Goal: Task Accomplishment & Management: Manage account settings

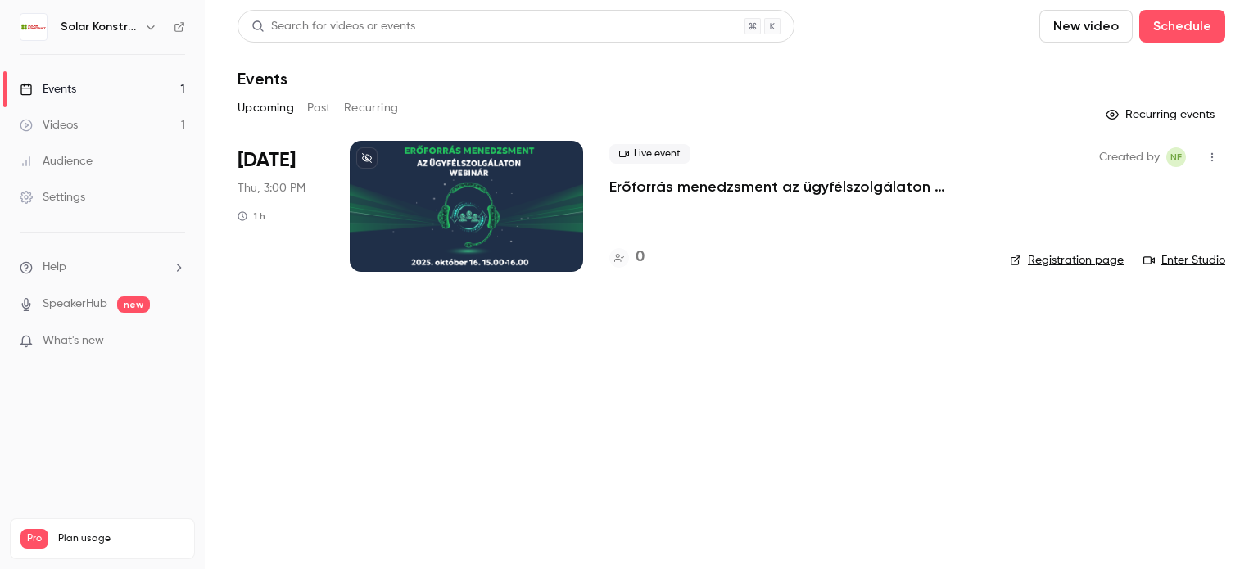
click at [732, 183] on p "Erőforrás menedzsment az ügyfélszolgálaton webinár" at bounding box center [797, 187] width 374 height 20
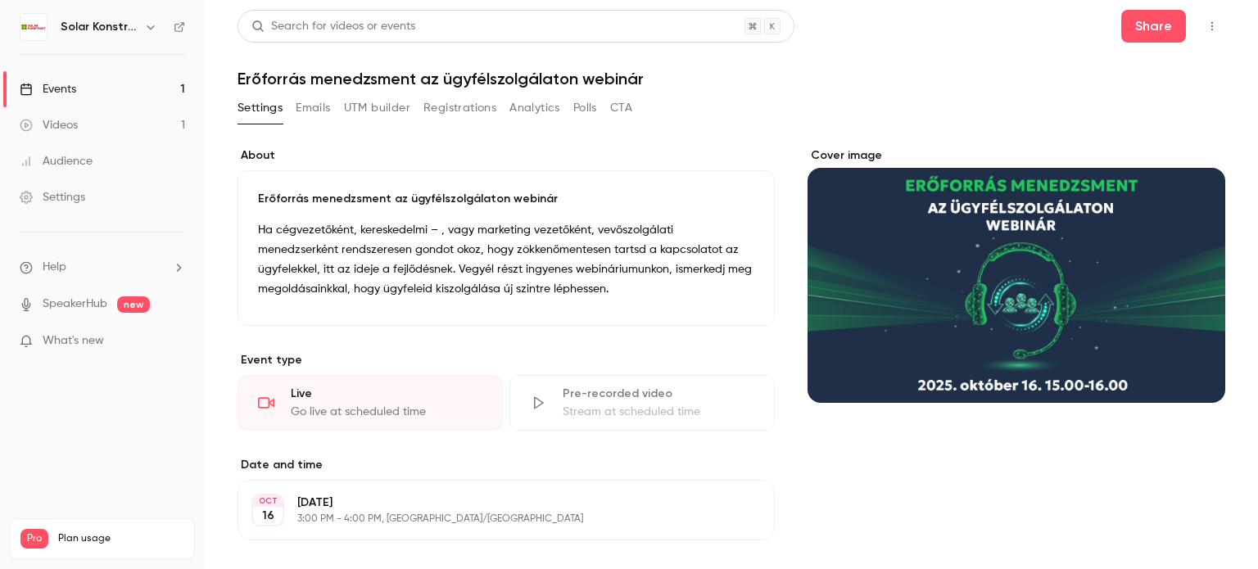
click at [320, 104] on button "Emails" at bounding box center [313, 108] width 34 height 26
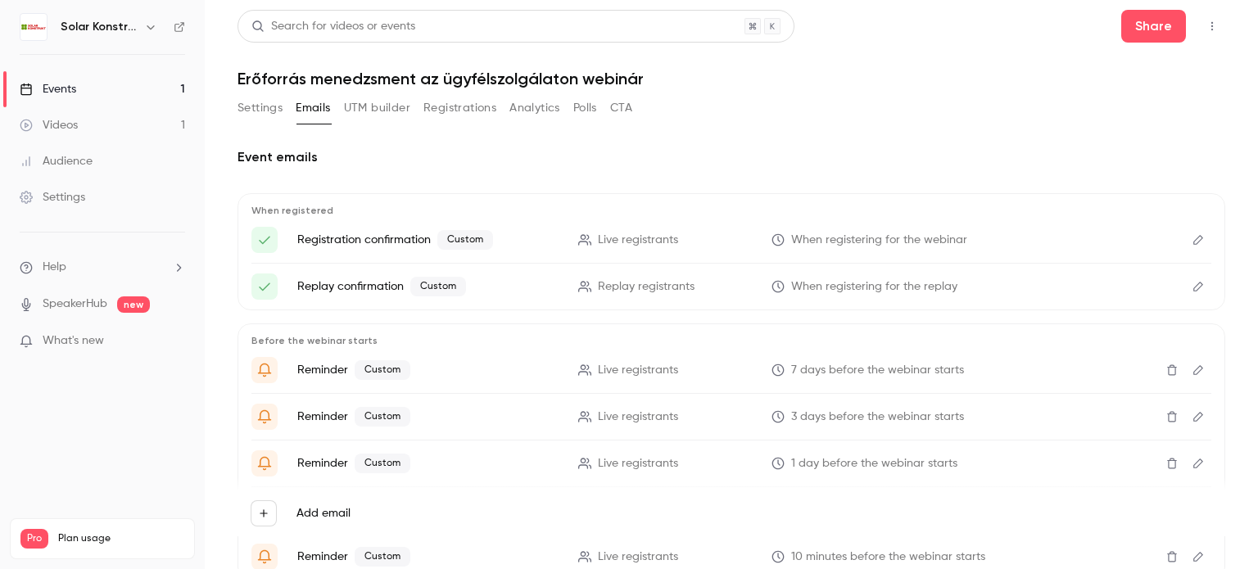
click at [397, 111] on button "UTM builder" at bounding box center [377, 108] width 66 height 26
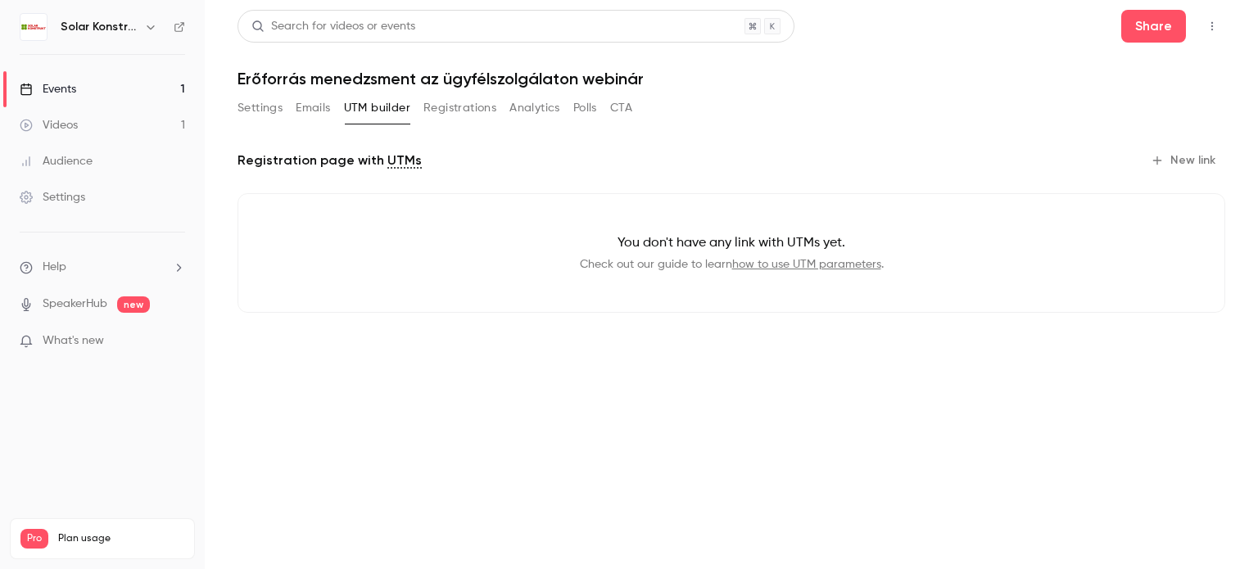
click at [626, 114] on button "CTA" at bounding box center [621, 108] width 22 height 26
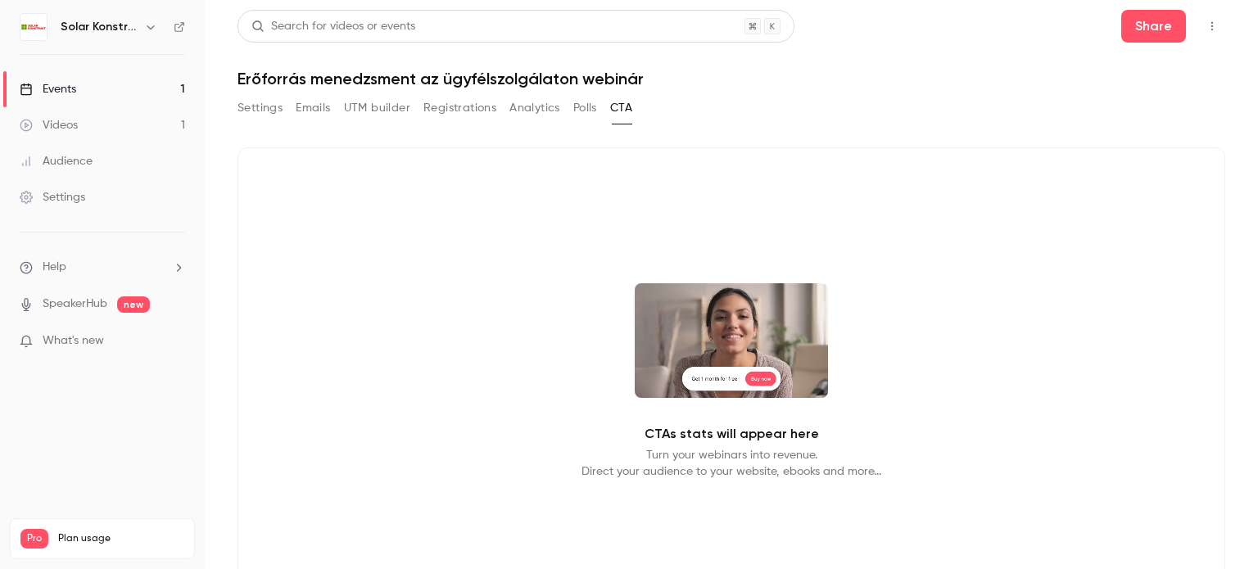
click at [264, 107] on button "Settings" at bounding box center [260, 108] width 45 height 26
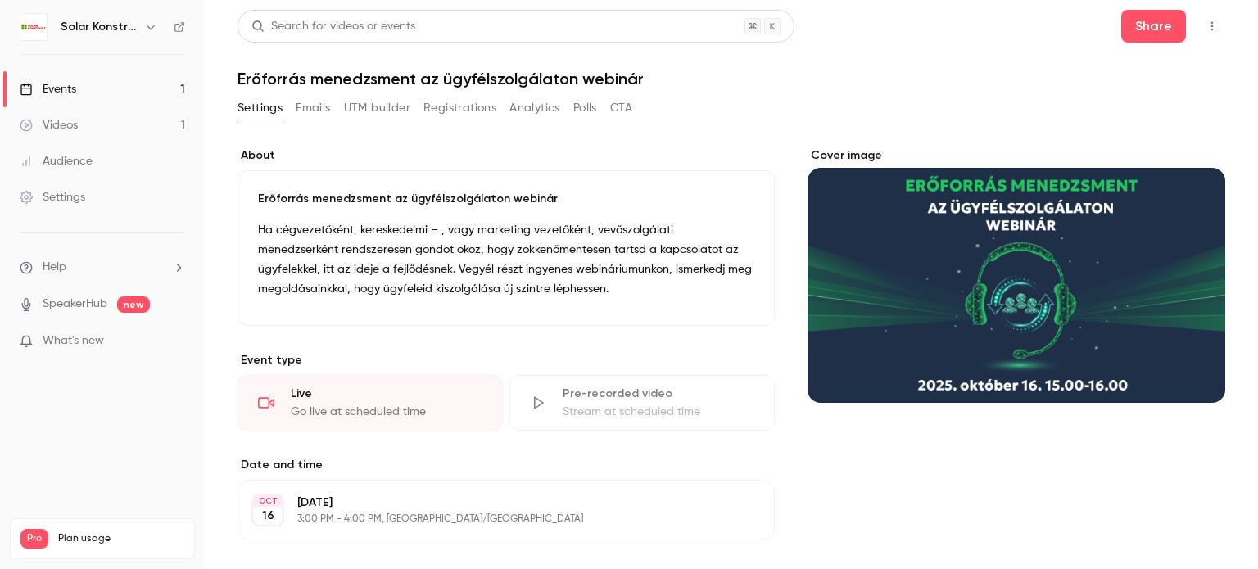
click at [269, 109] on button "Settings" at bounding box center [260, 108] width 45 height 26
click at [70, 91] on div "Events" at bounding box center [48, 89] width 57 height 16
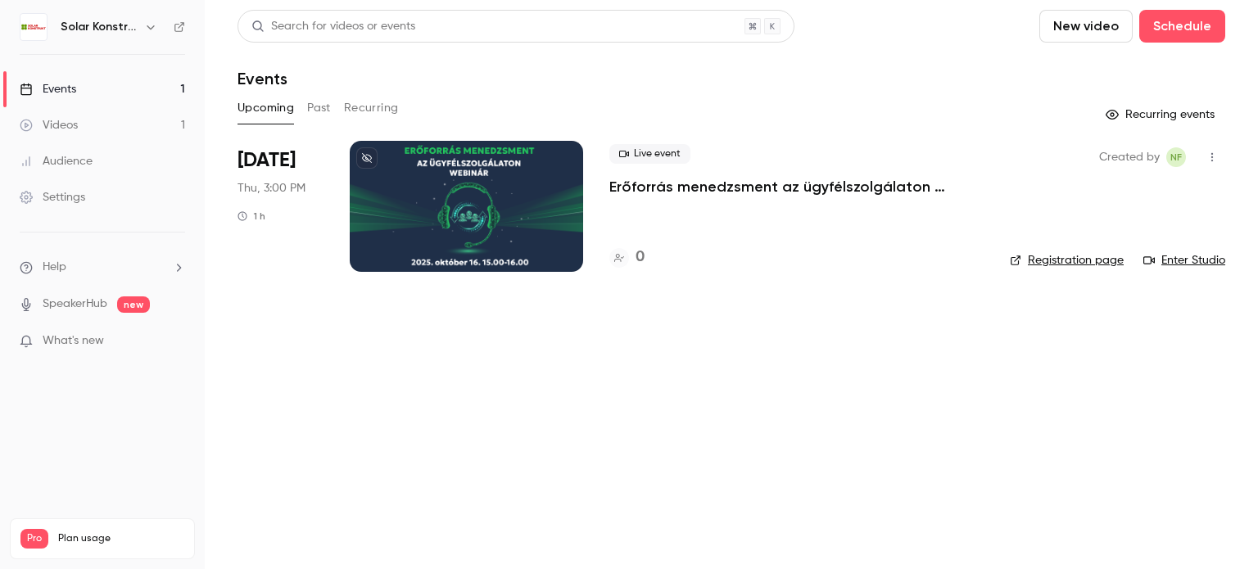
click at [149, 25] on icon "button" at bounding box center [150, 26] width 13 height 13
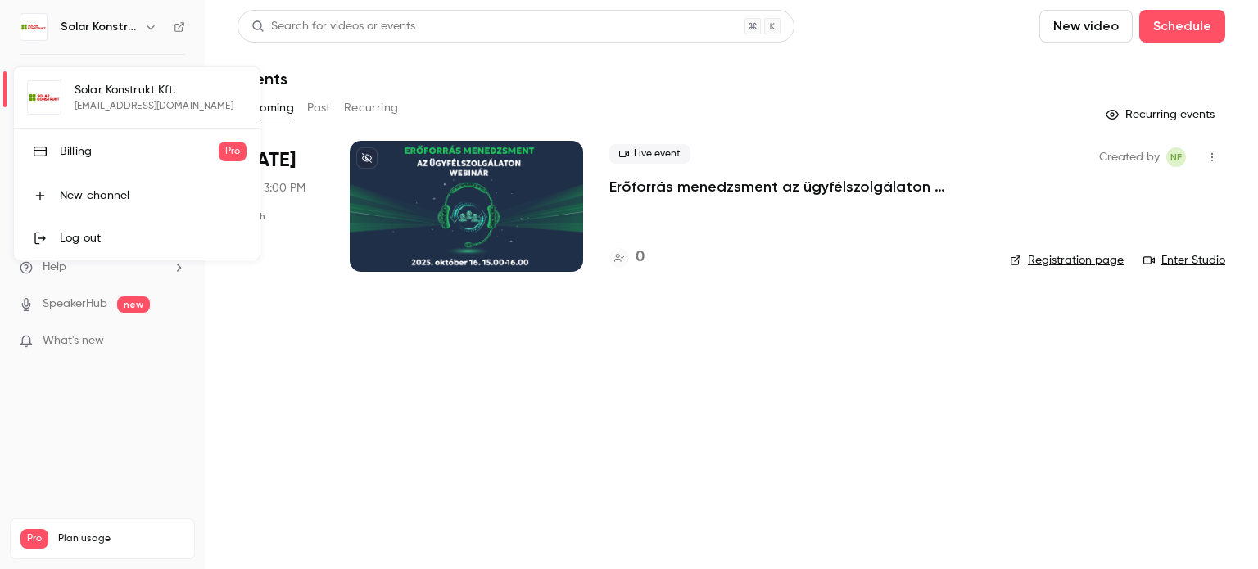
click at [515, 394] on div at bounding box center [629, 284] width 1258 height 569
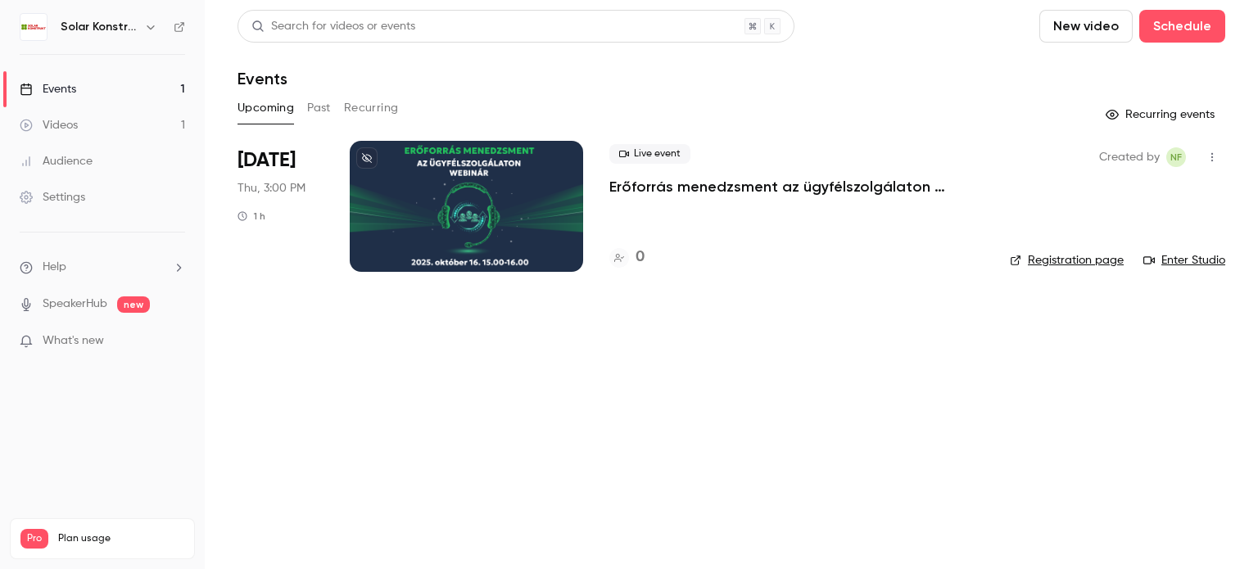
click at [82, 124] on link "Videos 1" at bounding box center [102, 125] width 205 height 36
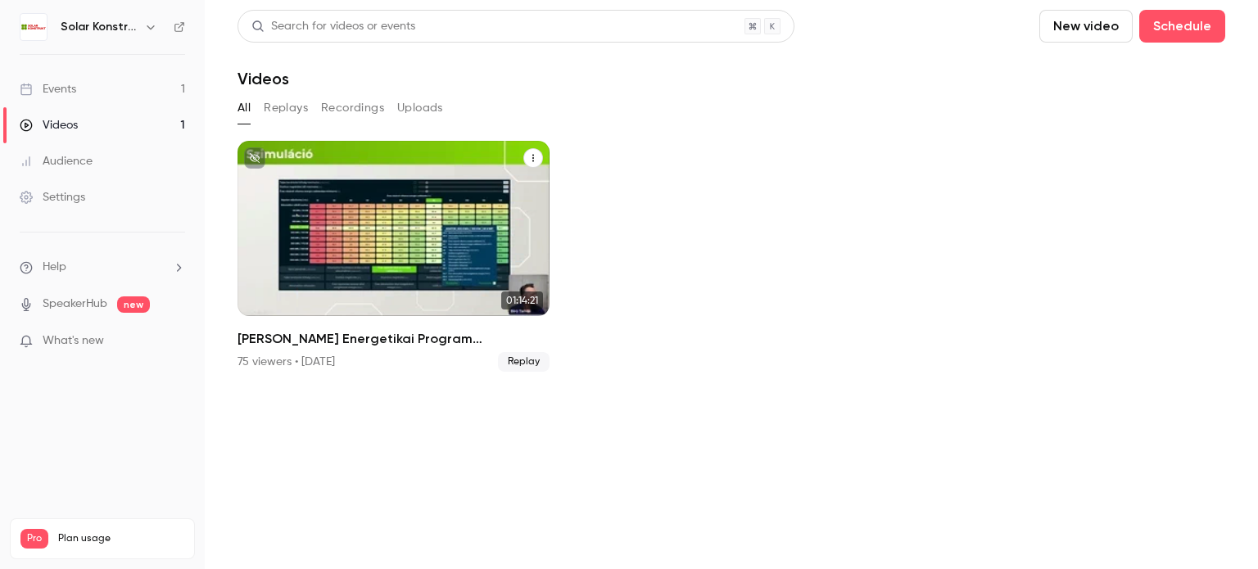
click at [253, 156] on icon "unpublished" at bounding box center [255, 158] width 10 height 10
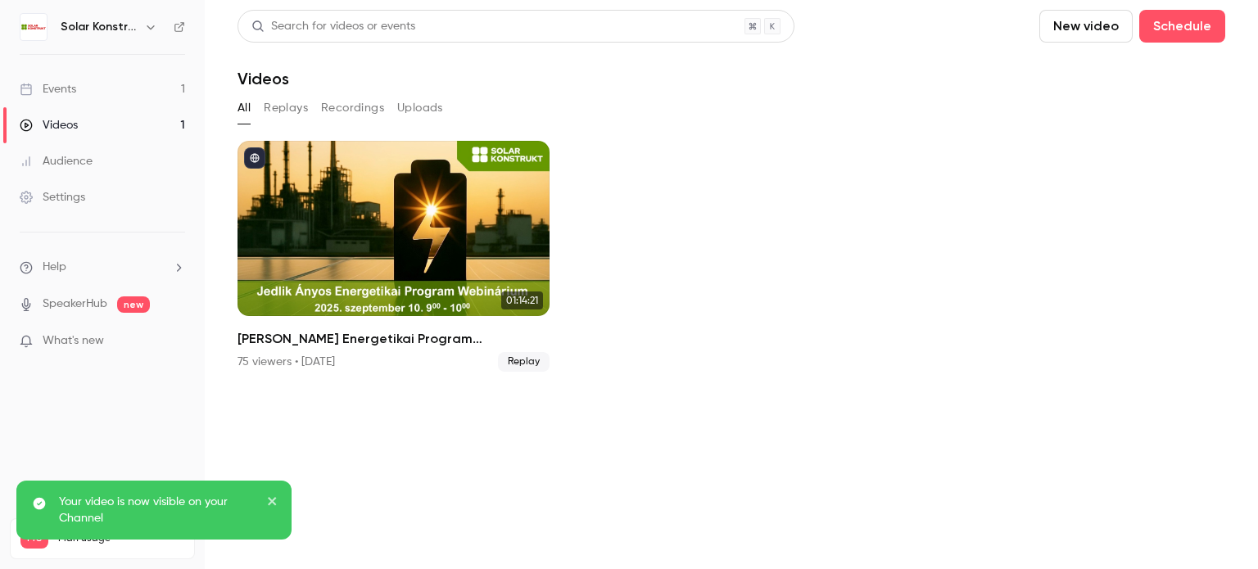
click at [77, 84] on link "Events 1" at bounding box center [102, 89] width 205 height 36
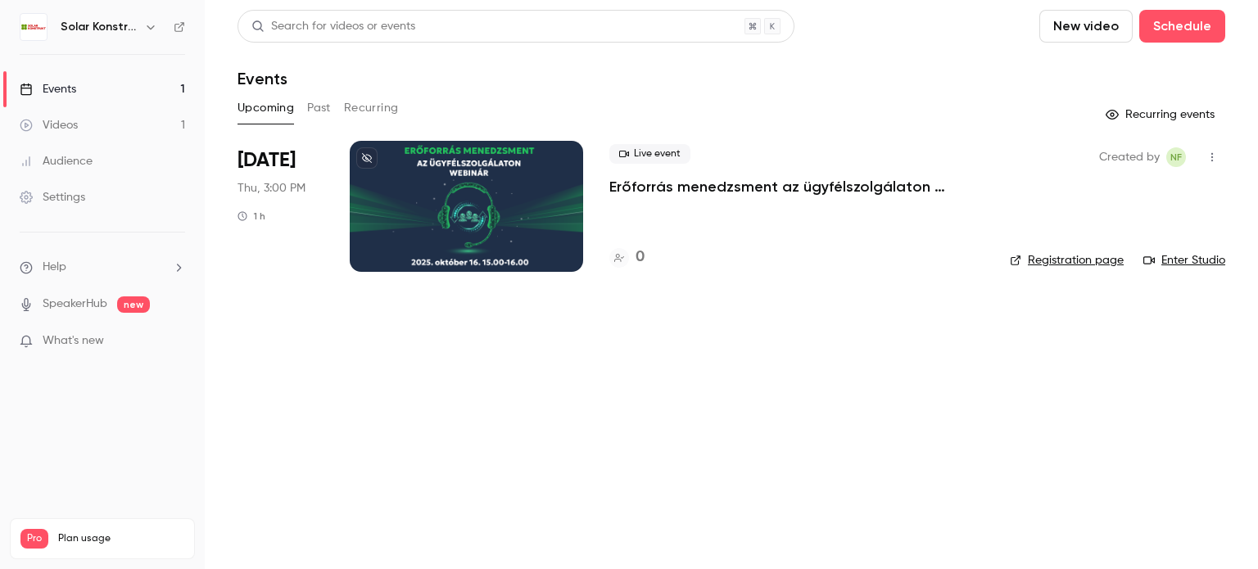
click at [1107, 261] on link "Registration page" at bounding box center [1067, 260] width 114 height 16
click at [69, 130] on div "Videos" at bounding box center [49, 125] width 58 height 16
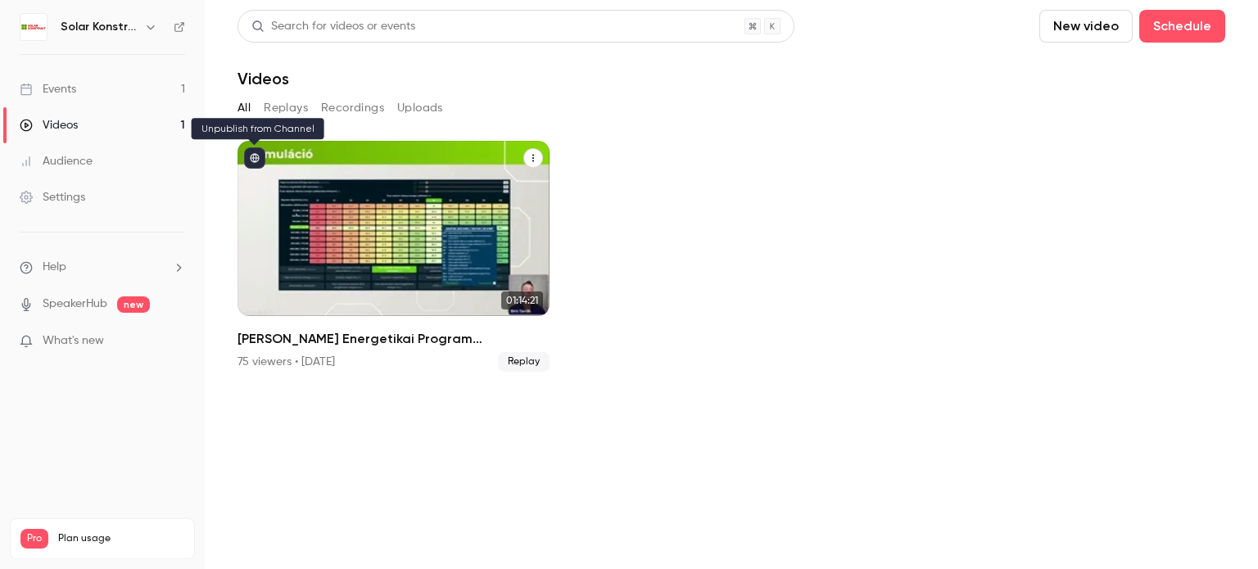
click at [255, 156] on icon "published" at bounding box center [255, 158] width 10 height 10
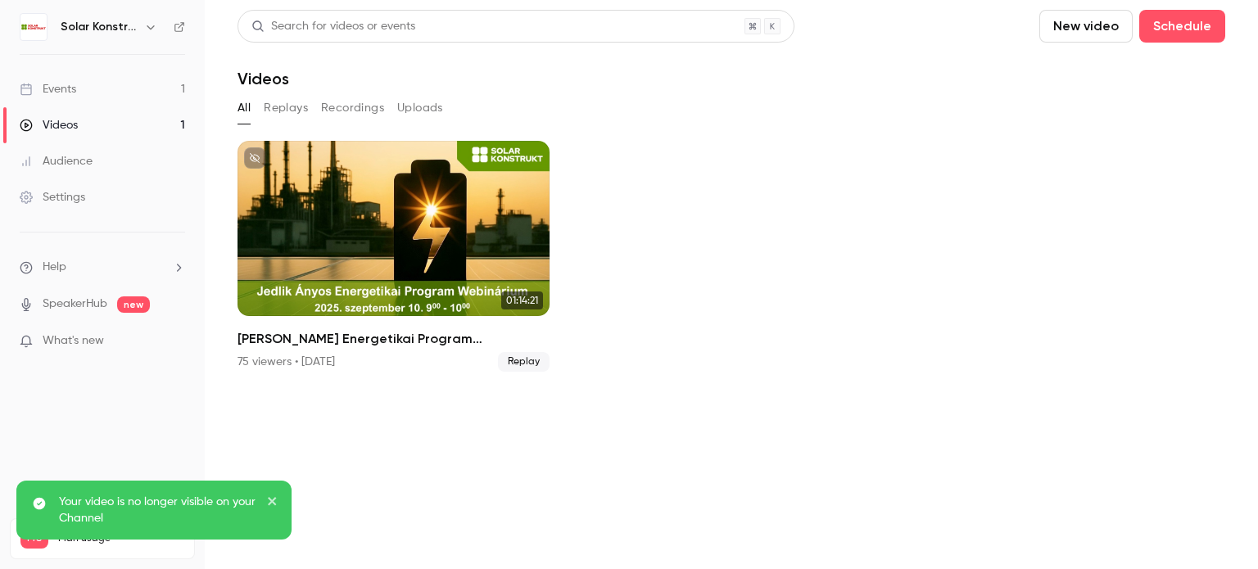
click at [69, 88] on div "Events" at bounding box center [48, 89] width 57 height 16
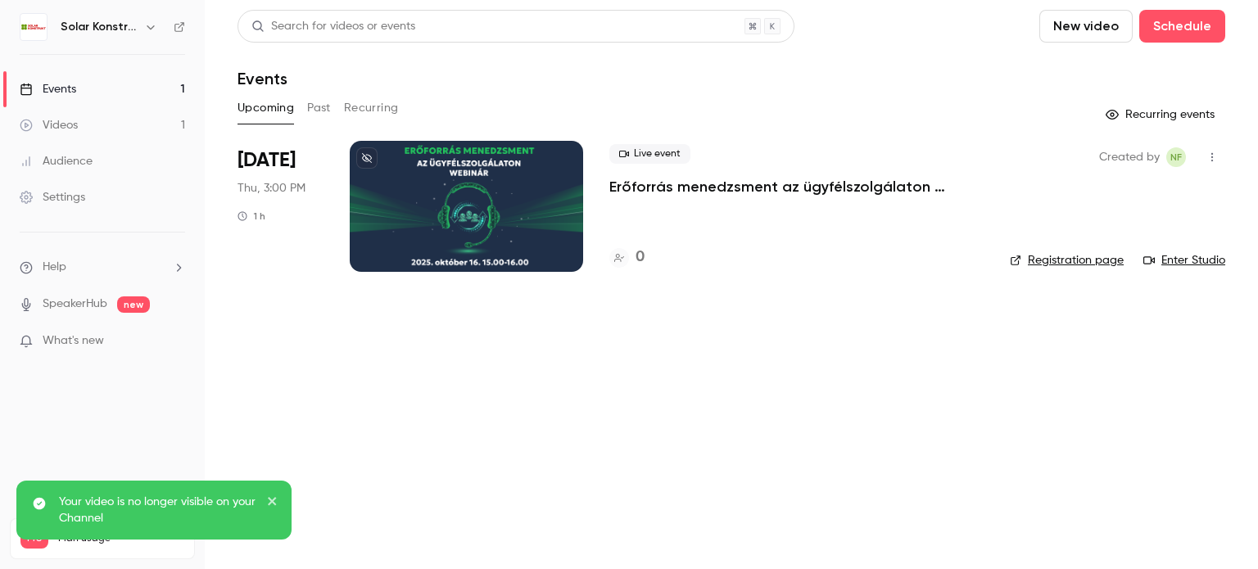
click at [1038, 258] on link "Registration page" at bounding box center [1067, 260] width 114 height 16
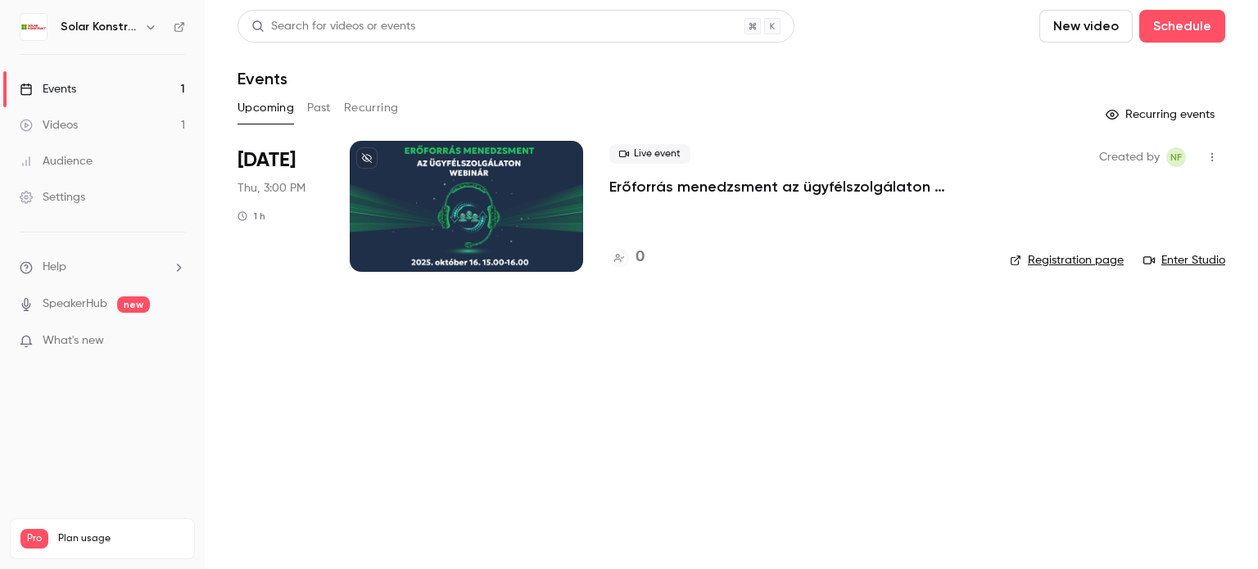
click at [147, 26] on icon "button" at bounding box center [150, 26] width 13 height 13
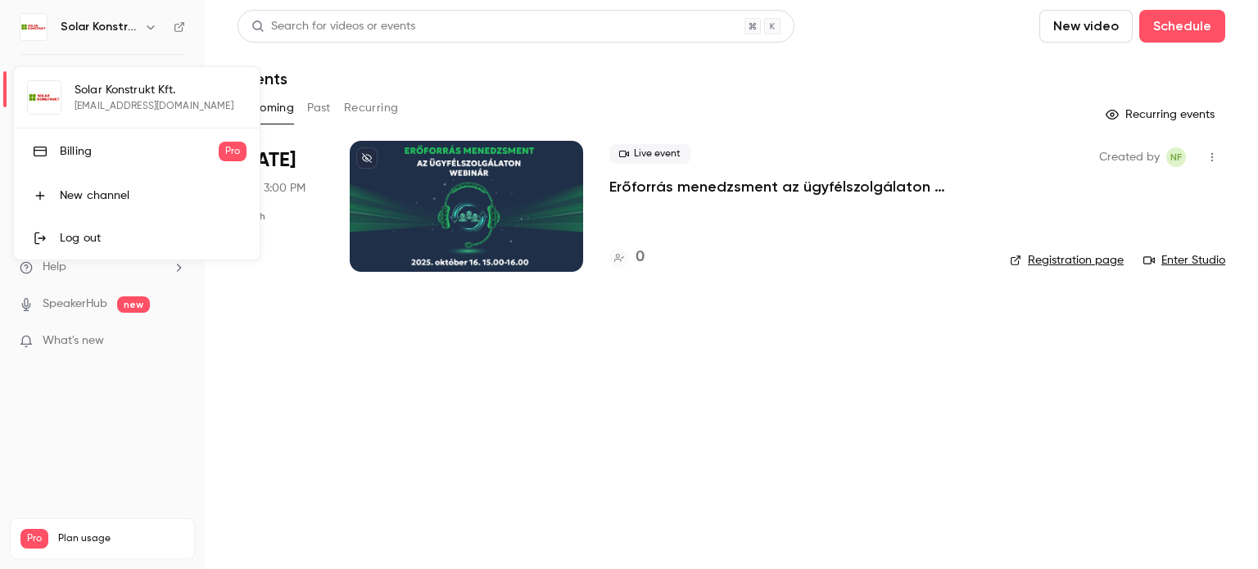
click at [151, 31] on div at bounding box center [629, 284] width 1258 height 569
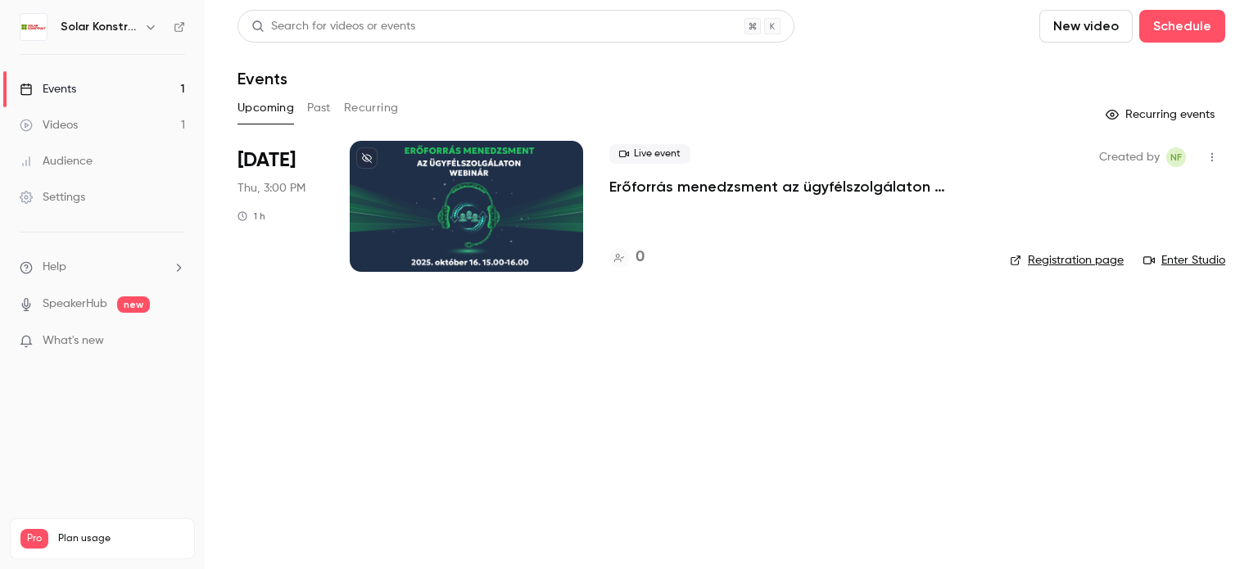
click at [150, 23] on icon "button" at bounding box center [150, 26] width 13 height 13
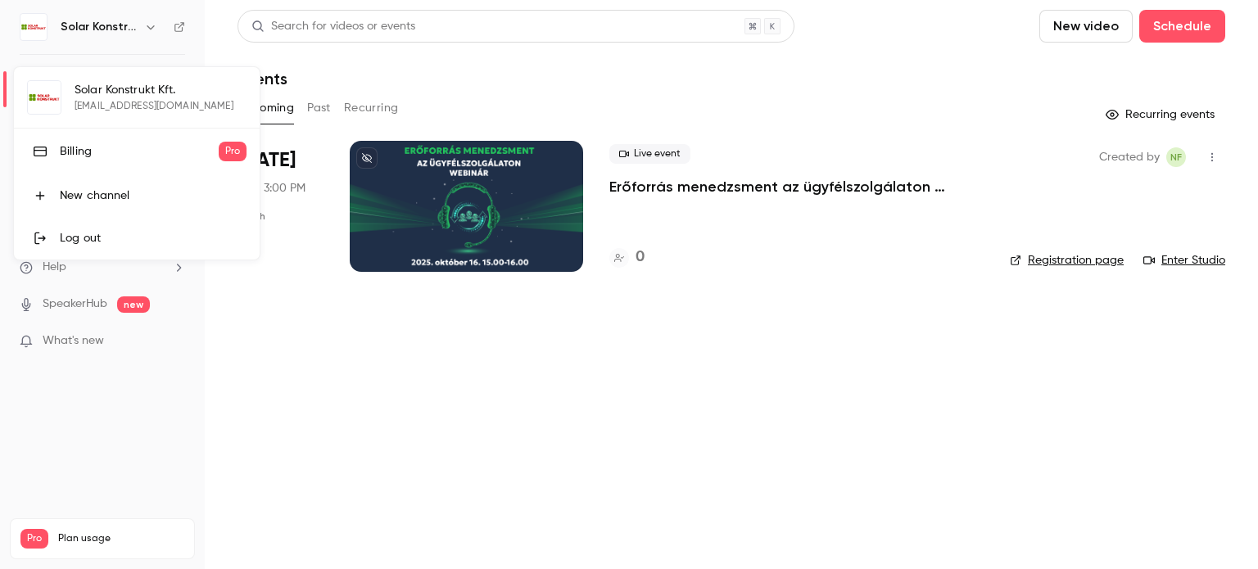
click at [150, 23] on div at bounding box center [629, 284] width 1258 height 569
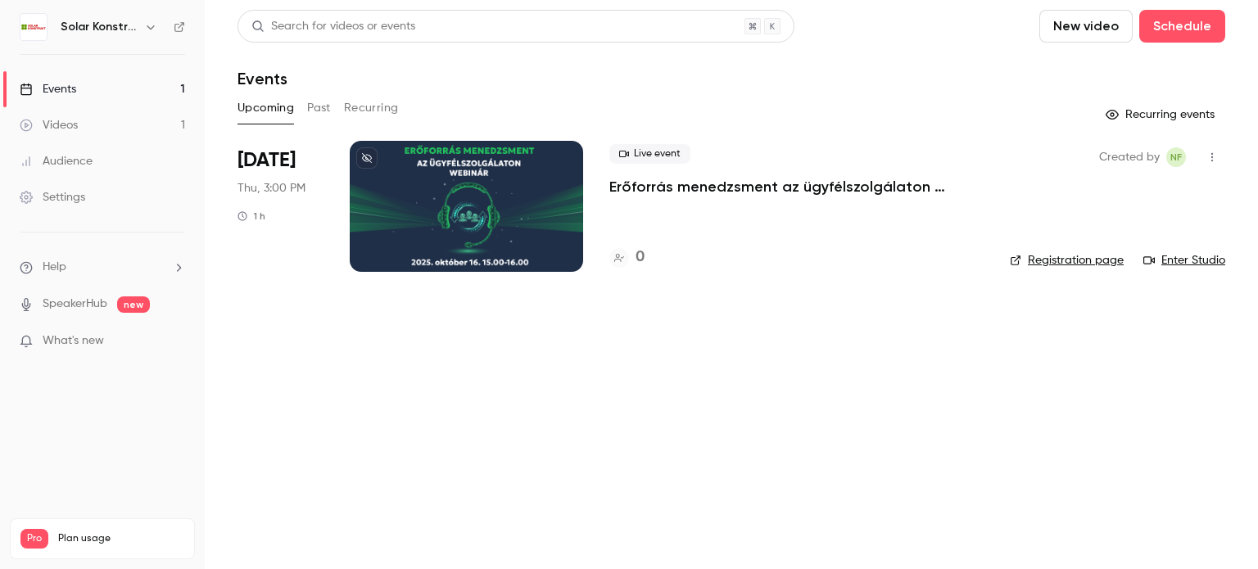
click at [87, 207] on link "Settings" at bounding box center [102, 197] width 205 height 36
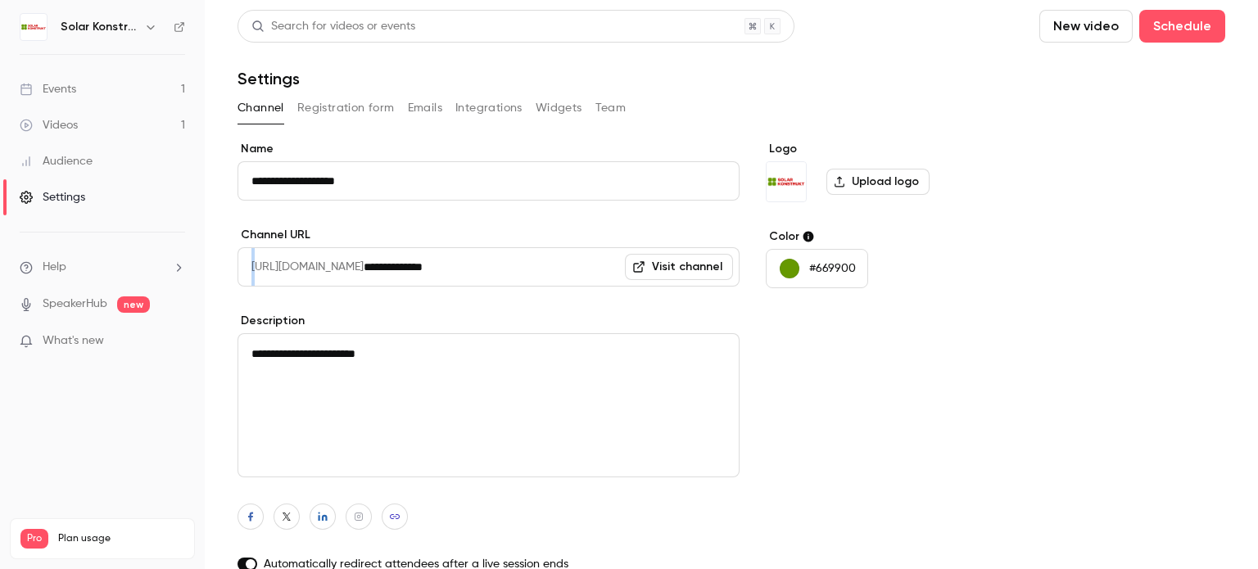
drag, startPoint x: 256, startPoint y: 269, endPoint x: 478, endPoint y: 267, distance: 222.8
click at [478, 267] on div "**********" at bounding box center [489, 266] width 502 height 39
click at [491, 270] on input "**********" at bounding box center [552, 266] width 376 height 39
click at [333, 111] on button "Registration form" at bounding box center [345, 108] width 97 height 26
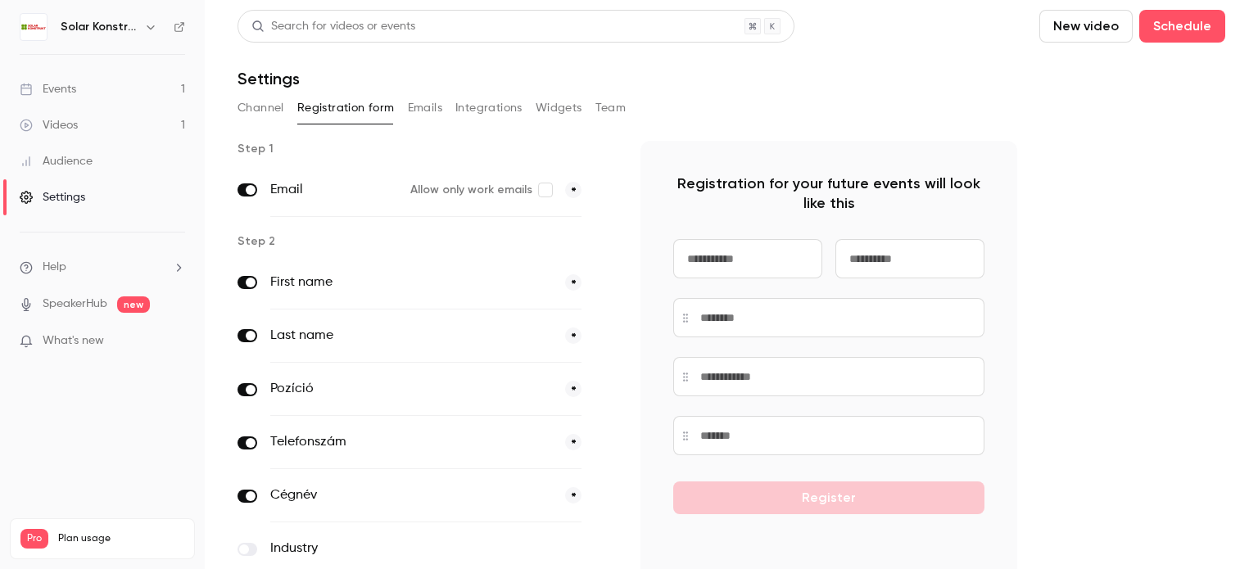
click at [257, 109] on button "Channel" at bounding box center [261, 108] width 47 height 26
